Goal: Information Seeking & Learning: Check status

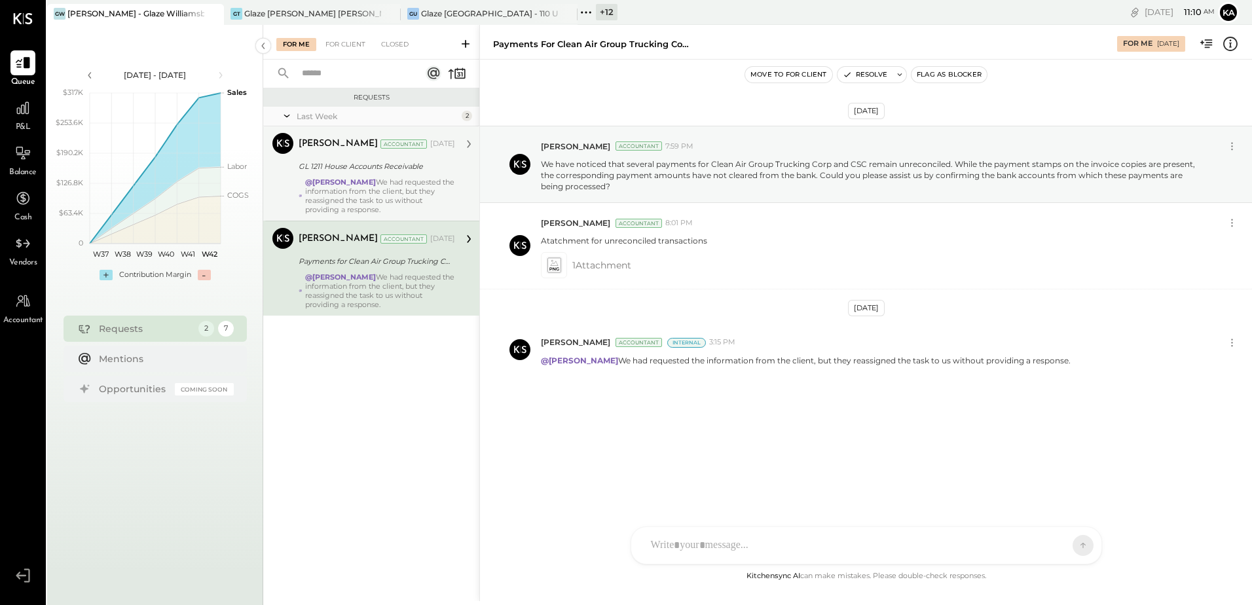
click at [383, 183] on div "@[PERSON_NAME] We had requested the information from the client, but they reass…" at bounding box center [380, 195] width 150 height 37
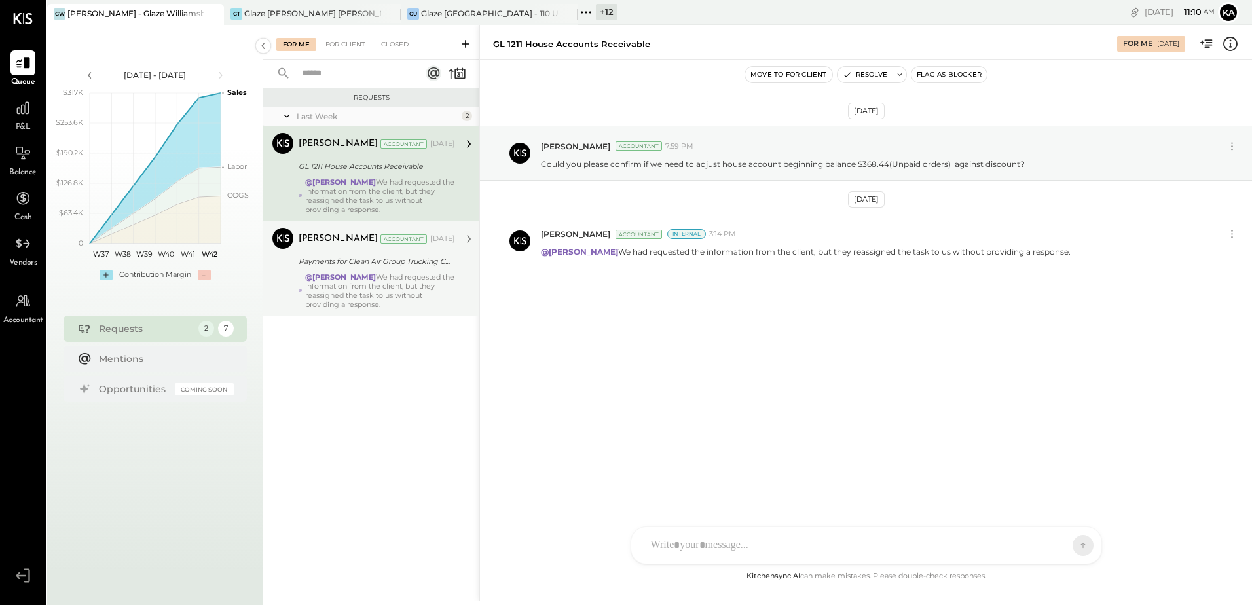
click at [390, 272] on div "@[PERSON_NAME] We had requested the information from the client, but they reass…" at bounding box center [380, 290] width 150 height 37
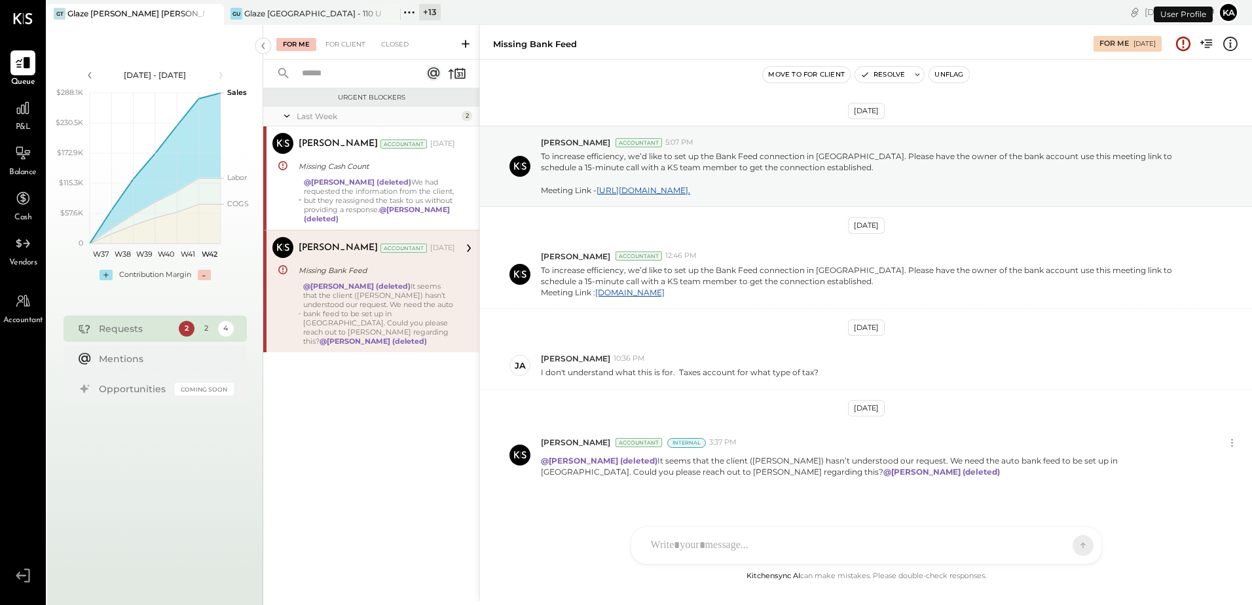
scroll to position [18, 0]
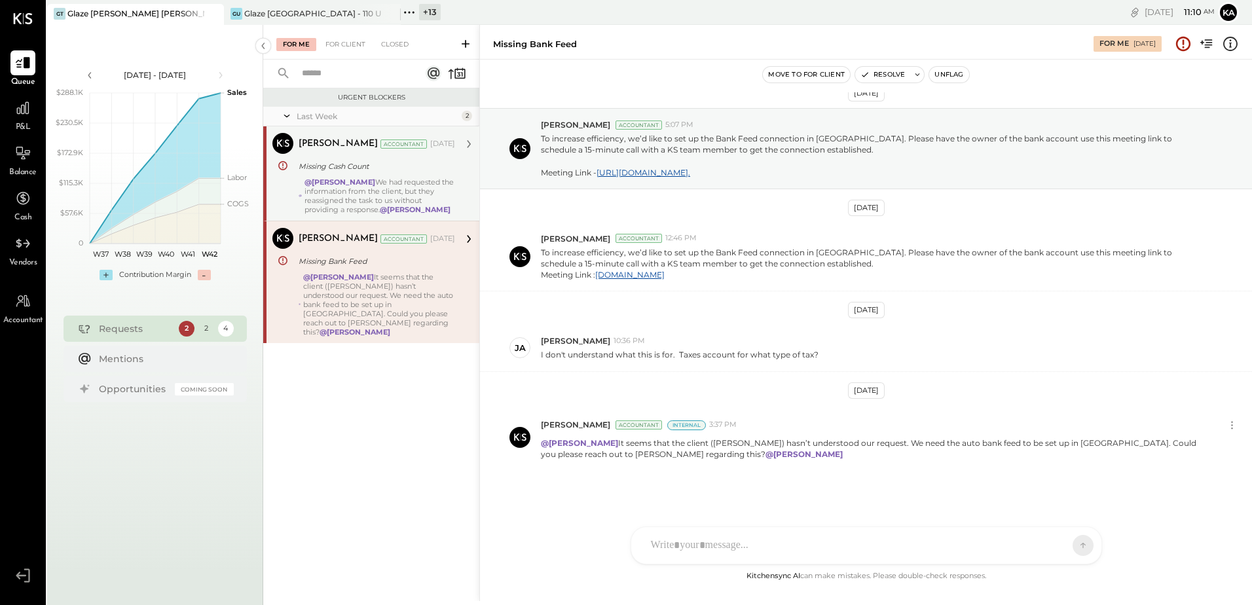
click at [399, 185] on div "@Margot Bloch We had requested the information from the client, but they reassi…" at bounding box center [379, 195] width 151 height 37
